Goal: Task Accomplishment & Management: Understand process/instructions

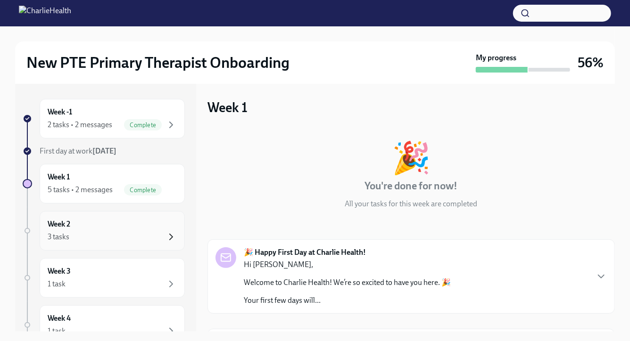
click at [171, 237] on icon "button" at bounding box center [170, 236] width 11 height 11
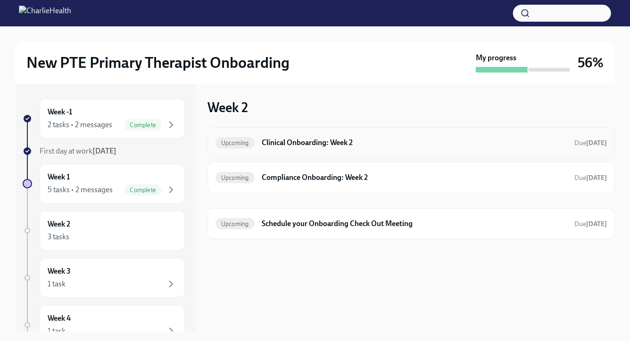
click at [302, 144] on h6 "Clinical Onboarding: Week 2" at bounding box center [414, 143] width 305 height 10
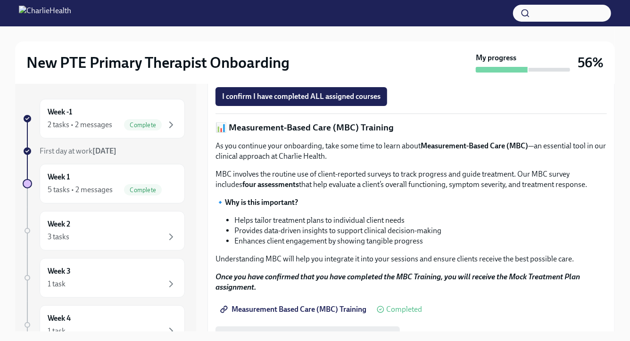
scroll to position [319, 0]
click at [279, 61] on strong "All Docebo assignments must be completed before scheduling your check-out." at bounding box center [352, 56] width 254 height 9
click at [272, 79] on strong "Access Your Docebo Training Here!" at bounding box center [282, 74] width 114 height 9
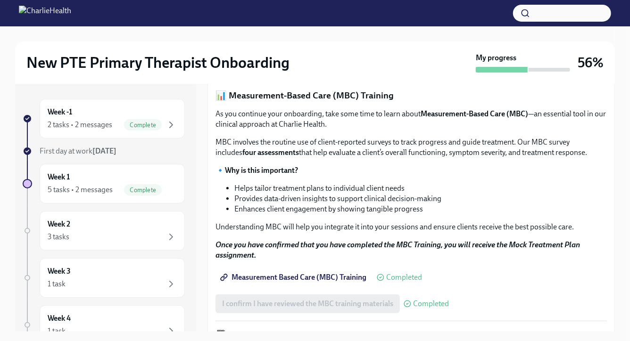
scroll to position [364, 0]
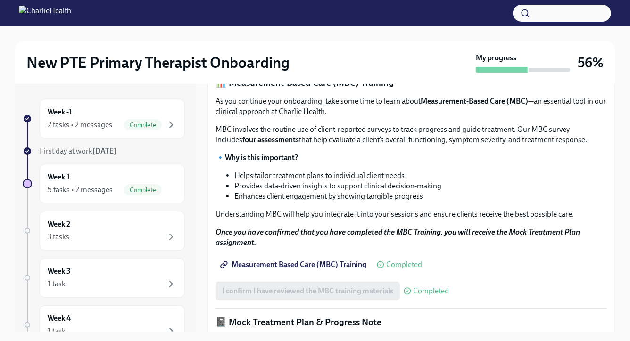
click at [276, 16] on strong "All Docebo assignments must be completed before scheduling your check-out." at bounding box center [352, 11] width 254 height 9
click at [267, 34] on strong "Access Your Docebo Training Here!" at bounding box center [282, 29] width 114 height 9
click at [538, 17] on p "✅ All Docebo assignments must be completed before scheduling your check-out." at bounding box center [410, 12] width 391 height 10
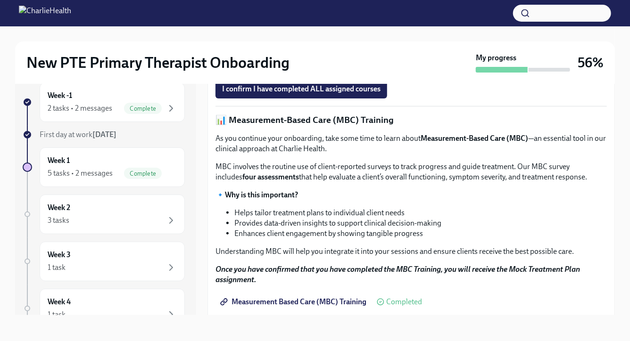
scroll to position [306, 0]
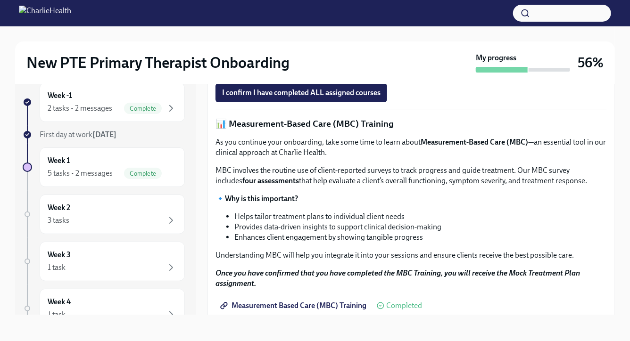
click at [299, 75] on strong "Access Your Docebo Training Here!" at bounding box center [282, 70] width 114 height 9
